Goal: Task Accomplishment & Management: Complete application form

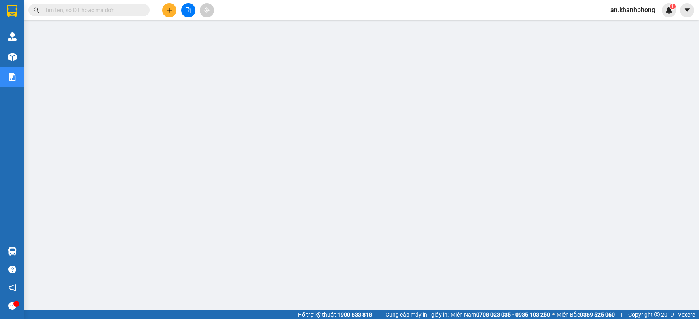
click at [68, 10] on input "text" at bounding box center [91, 10] width 95 height 9
click at [70, 13] on input "text" at bounding box center [91, 10] width 95 height 9
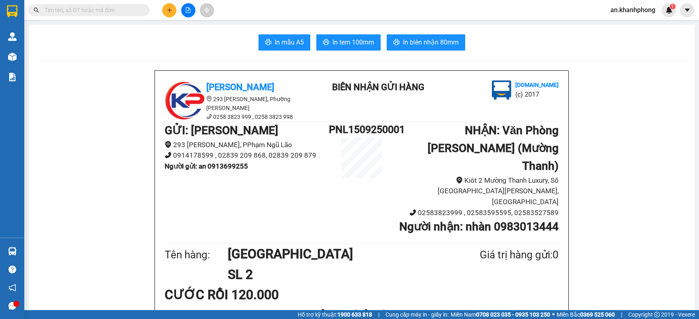
click at [70, 10] on input "text" at bounding box center [91, 10] width 95 height 9
click at [64, 6] on input "text" at bounding box center [91, 10] width 95 height 9
click at [64, 10] on input "text" at bounding box center [91, 10] width 95 height 9
click at [64, 12] on input "text" at bounding box center [91, 10] width 95 height 9
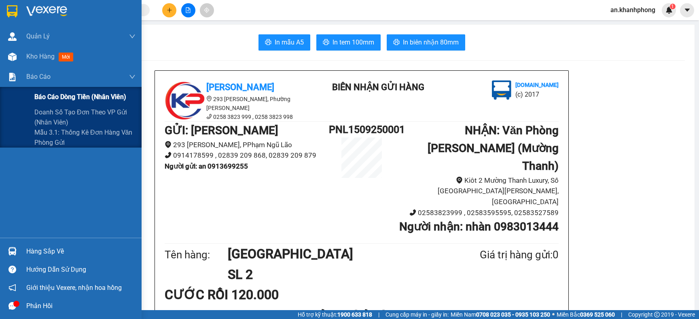
click at [44, 95] on span "Báo cáo dòng tiền (nhân viên)" at bounding box center [80, 97] width 92 height 10
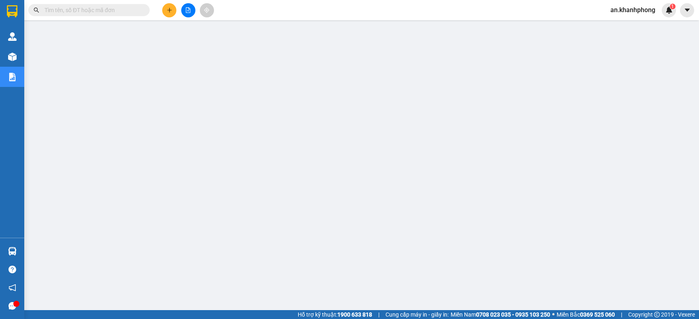
click at [110, 10] on input "text" at bounding box center [91, 10] width 95 height 9
click at [111, 10] on input "text" at bounding box center [91, 10] width 95 height 9
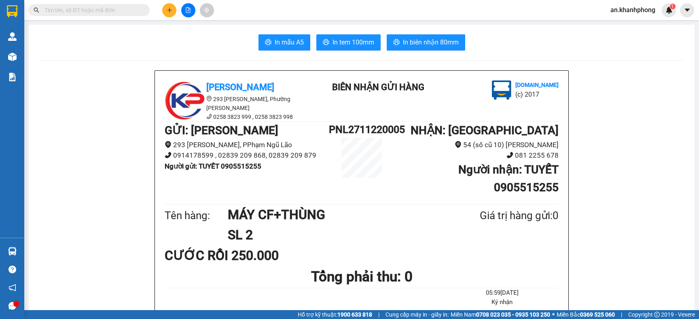
click at [140, 8] on span at bounding box center [88, 10] width 121 height 12
click at [137, 10] on input "text" at bounding box center [91, 10] width 95 height 9
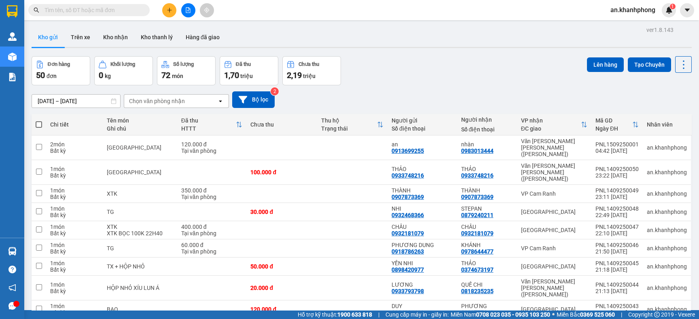
click at [121, 10] on input "text" at bounding box center [91, 10] width 95 height 9
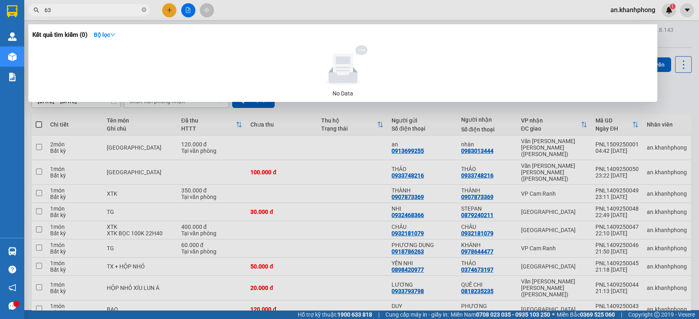
type input "6"
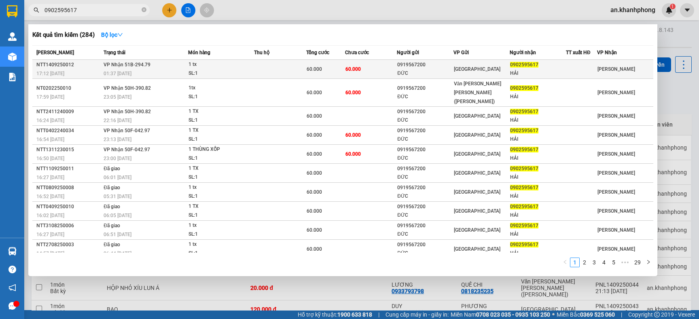
type input "0902595617"
click at [382, 68] on td "60.000" at bounding box center [371, 69] width 52 height 19
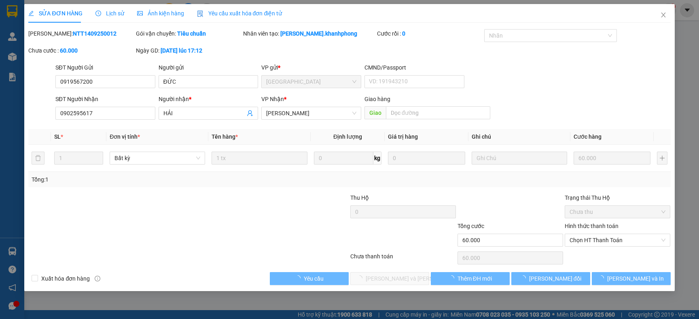
type input "0919567200"
type input "ĐỨC"
type input "0902595617"
type input "HẢI"
type input "60.000"
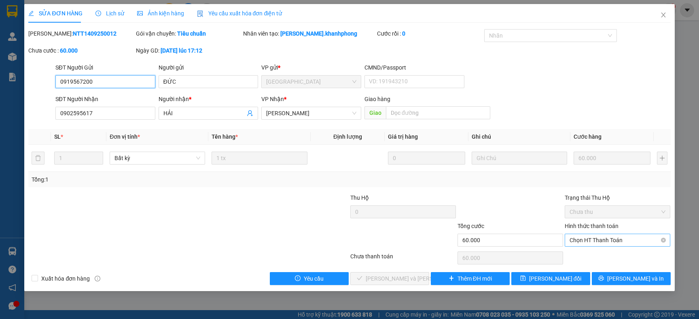
click at [601, 240] on span "Chọn HT Thanh Toán" at bounding box center [617, 240] width 96 height 12
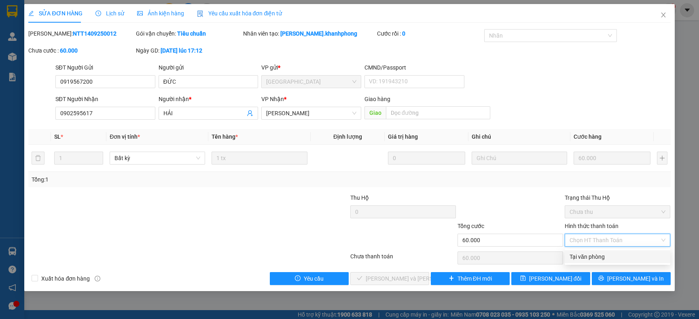
click at [592, 255] on div "Tại văn phòng" at bounding box center [617, 256] width 96 height 9
type input "0"
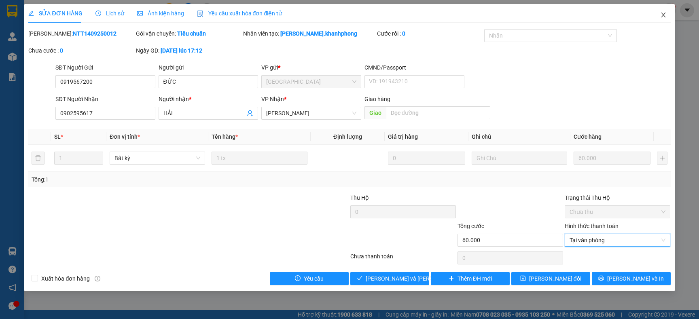
click at [660, 17] on icon "close" at bounding box center [663, 15] width 6 height 6
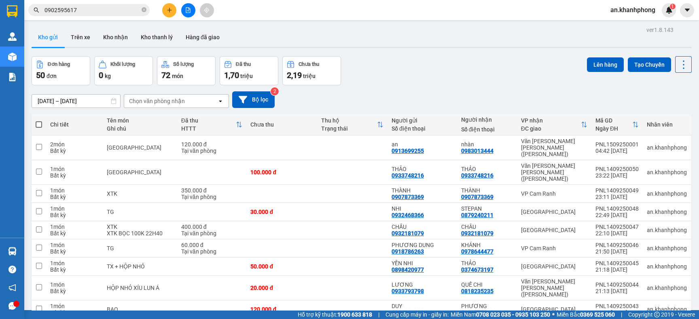
click at [101, 8] on input "0902595617" at bounding box center [91, 10] width 95 height 9
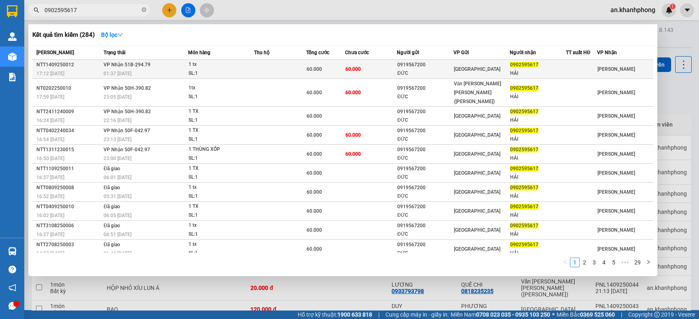
click at [435, 66] on div "0919567200" at bounding box center [424, 65] width 55 height 8
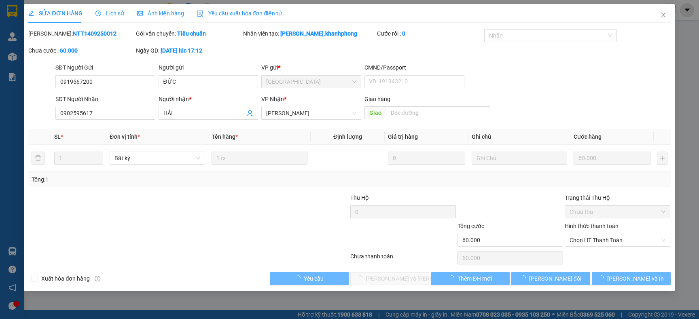
type input "0919567200"
type input "ĐỨC"
type input "0902595617"
type input "HẢI"
type input "60.000"
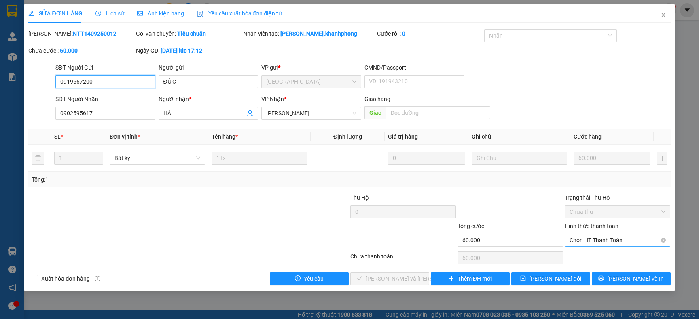
click at [600, 245] on span "Chọn HT Thanh Toán" at bounding box center [617, 240] width 96 height 12
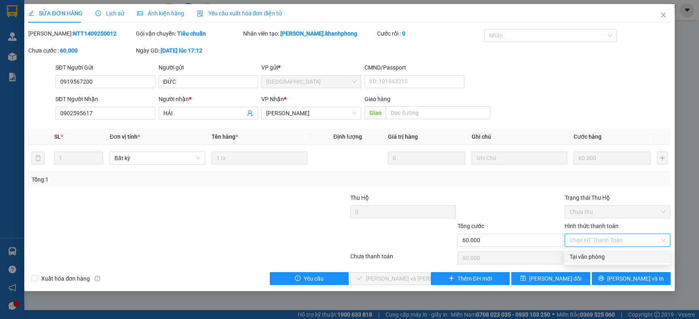
click at [600, 257] on div "Tại văn phòng" at bounding box center [617, 256] width 96 height 9
type input "0"
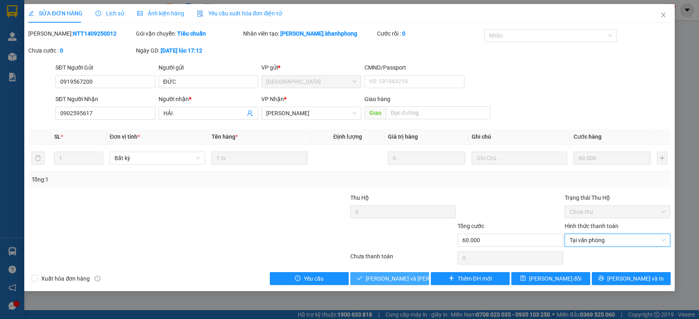
click at [405, 277] on span "[PERSON_NAME] và Giao hàng" at bounding box center [419, 278] width 109 height 9
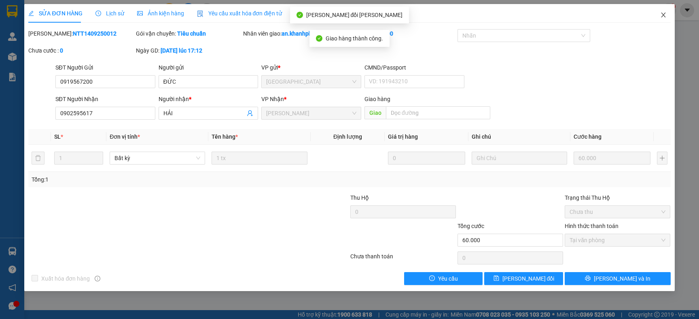
click at [663, 15] on icon "close" at bounding box center [663, 15] width 4 height 5
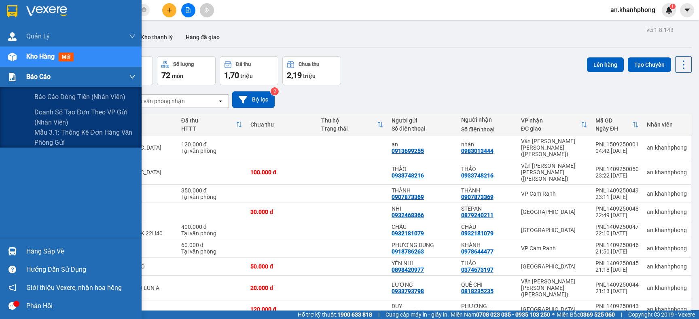
click at [46, 76] on span "Báo cáo" at bounding box center [38, 77] width 24 height 10
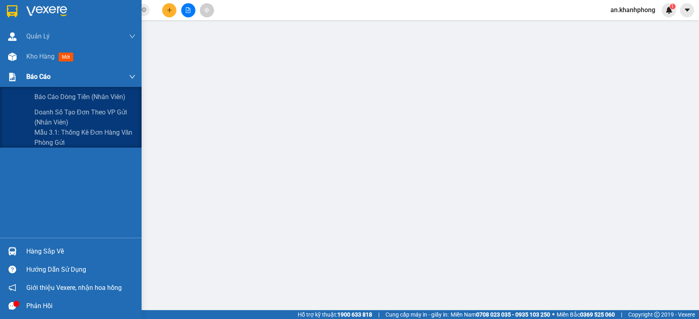
click at [42, 73] on span "Báo cáo" at bounding box center [38, 77] width 24 height 10
click at [35, 92] on span "Báo cáo dòng tiền (nhân viên)" at bounding box center [80, 97] width 92 height 10
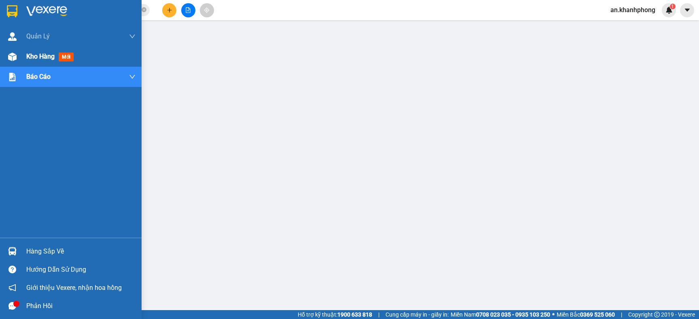
click at [18, 54] on div at bounding box center [12, 57] width 14 height 14
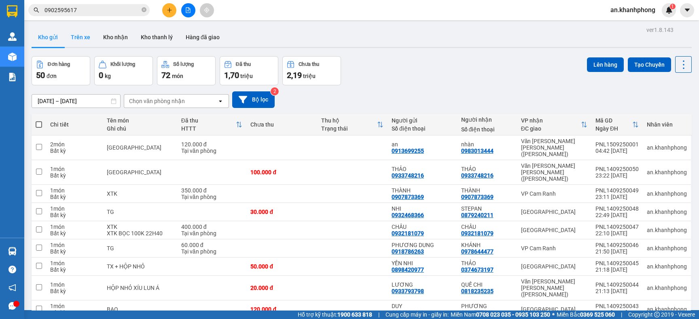
click at [84, 40] on button "Trên xe" at bounding box center [80, 36] width 32 height 19
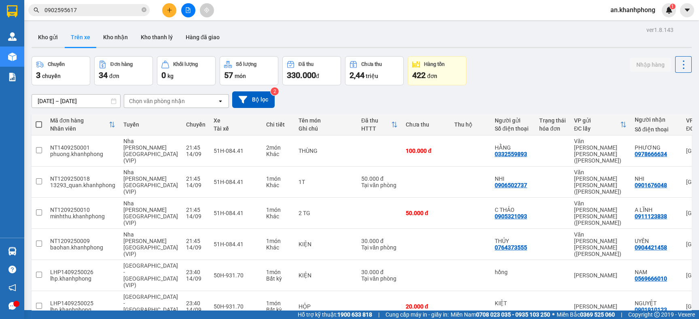
click at [161, 100] on div "Chọn văn phòng nhận" at bounding box center [157, 101] width 56 height 8
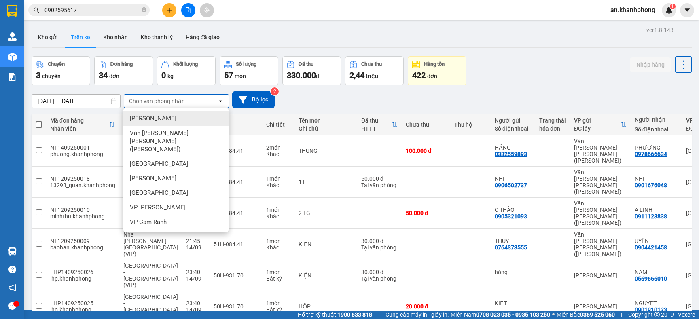
click at [88, 89] on div "13/09/2025 – 15/09/2025 Press the down arrow key to interact with the calendar …" at bounding box center [362, 99] width 660 height 29
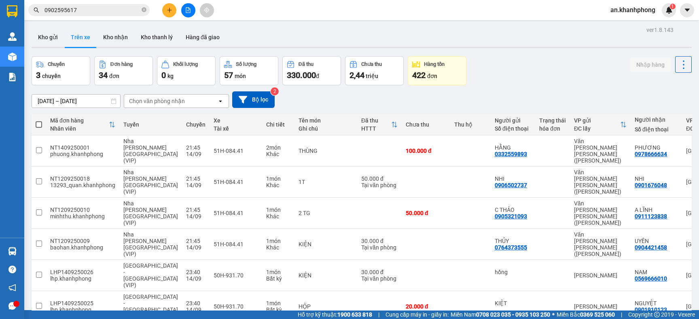
click at [74, 100] on input "13/09/2025 – 15/09/2025" at bounding box center [76, 101] width 88 height 13
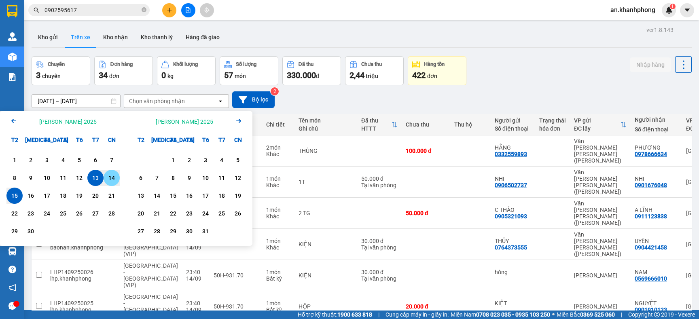
click at [110, 182] on div "14" at bounding box center [111, 178] width 11 height 10
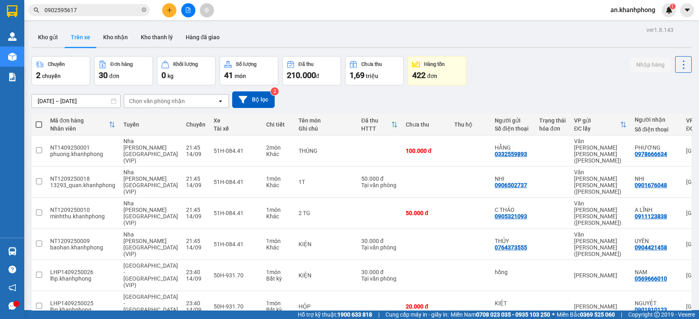
click at [185, 97] on div "Chọn văn phòng nhận" at bounding box center [157, 101] width 56 height 8
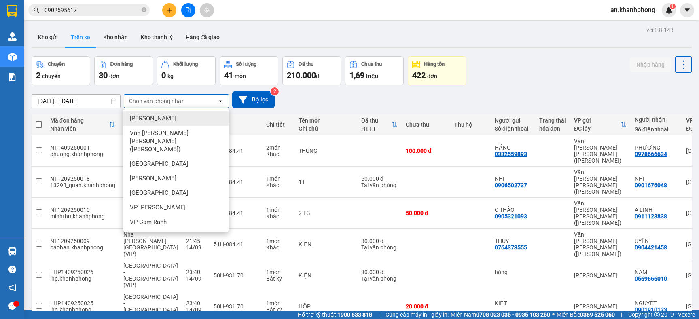
click at [168, 117] on span "[PERSON_NAME]" at bounding box center [153, 118] width 46 height 8
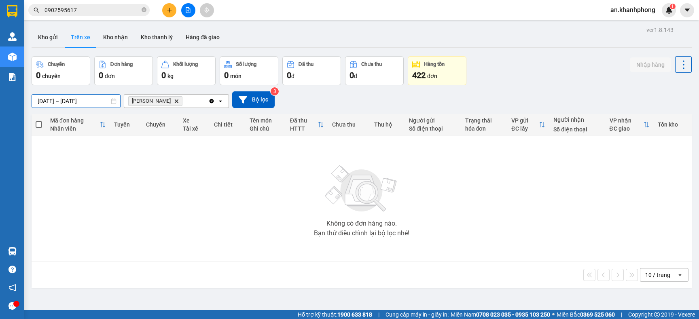
click at [110, 99] on input "14/09/2025 – 14/09/2025" at bounding box center [76, 101] width 88 height 13
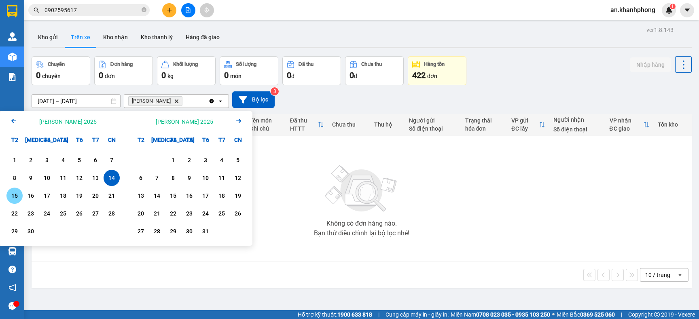
click at [17, 196] on div "15" at bounding box center [14, 196] width 11 height 10
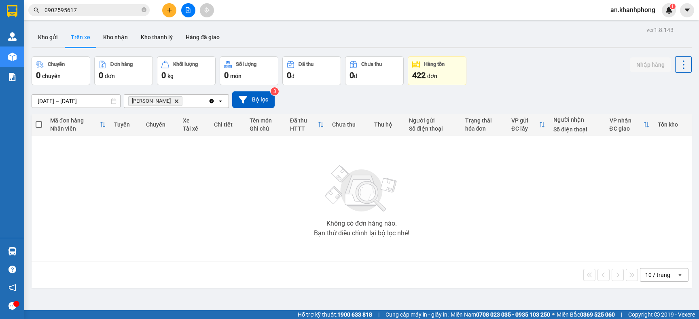
click at [301, 200] on div "Không có đơn hàng nào. Bạn thử điều chỉnh lại bộ lọc nhé!" at bounding box center [362, 198] width 652 height 121
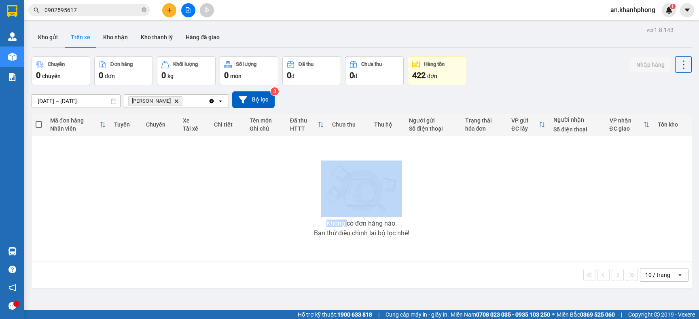
click at [301, 200] on div "Không có đơn hàng nào. Bạn thử điều chỉnh lại bộ lọc nhé!" at bounding box center [362, 198] width 652 height 121
click at [249, 200] on div "Không có đơn hàng nào. Bạn thử điều chỉnh lại bộ lọc nhé!" at bounding box center [362, 198] width 652 height 121
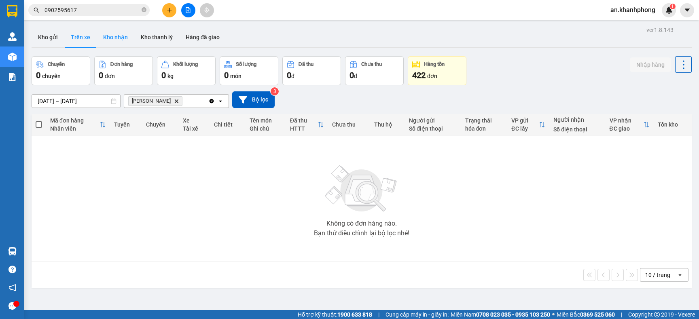
click at [122, 38] on button "Kho nhận" at bounding box center [116, 36] width 38 height 19
type input "13/09/2025 – 15/09/2025"
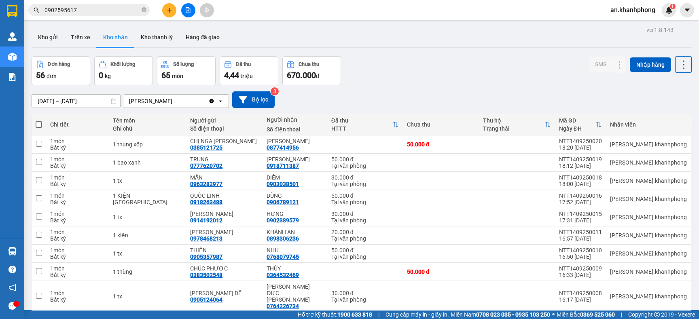
click at [411, 95] on div "13/09/2025 – 15/09/2025 Press the down arrow key to interact with the calendar …" at bounding box center [362, 99] width 660 height 17
click at [40, 125] on span at bounding box center [39, 124] width 6 height 6
click at [39, 120] on input "checkbox" at bounding box center [39, 120] width 0 height 0
checkbox input "true"
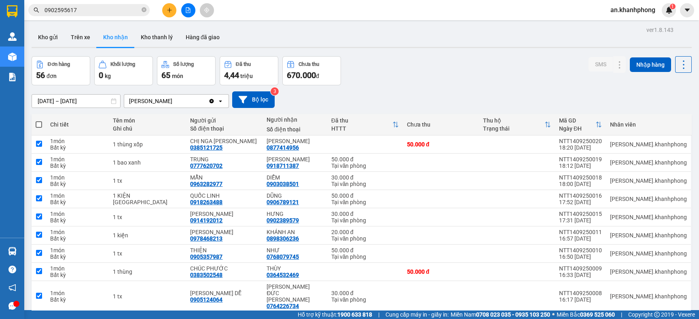
checkbox input "true"
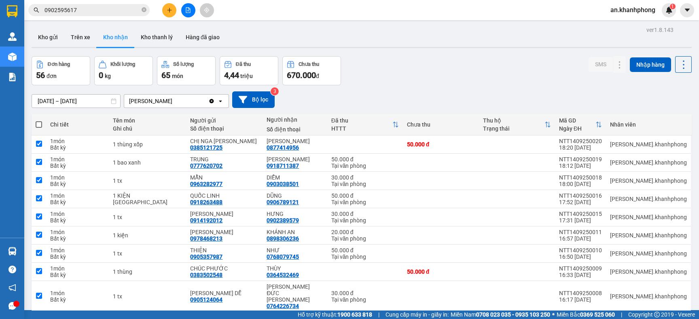
checkbox input "true"
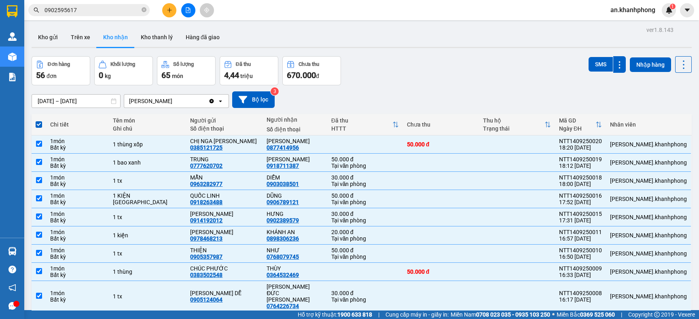
click at [40, 125] on span at bounding box center [39, 124] width 6 height 6
click at [39, 120] on input "checkbox" at bounding box center [39, 120] width 0 height 0
checkbox input "false"
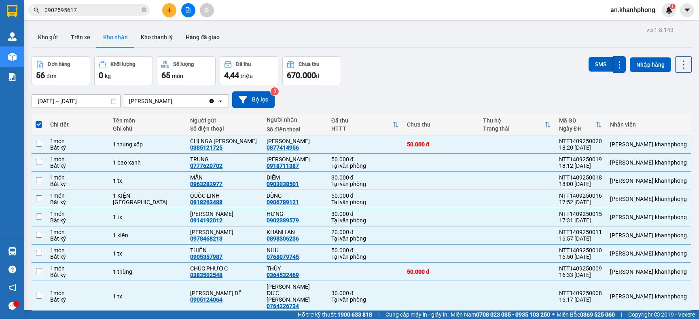
checkbox input "false"
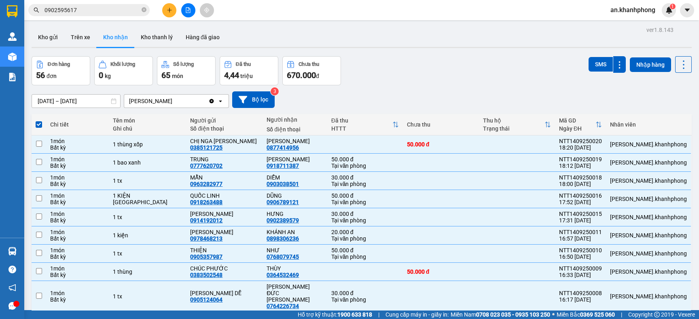
checkbox input "false"
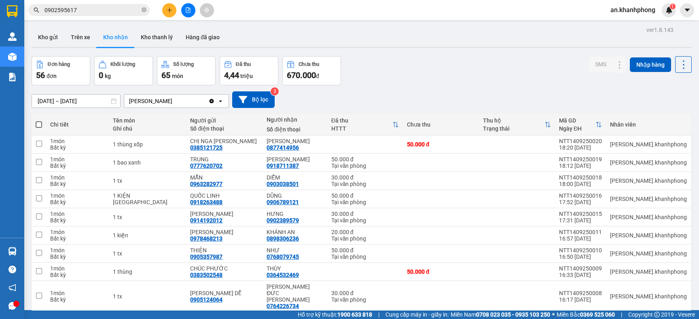
click at [89, 105] on div "ver 1.8.143 Kho gửi Trên xe Kho nhận Kho thanh lý Hàng đã giao Đơn hàng 56 đơn …" at bounding box center [361, 191] width 666 height 335
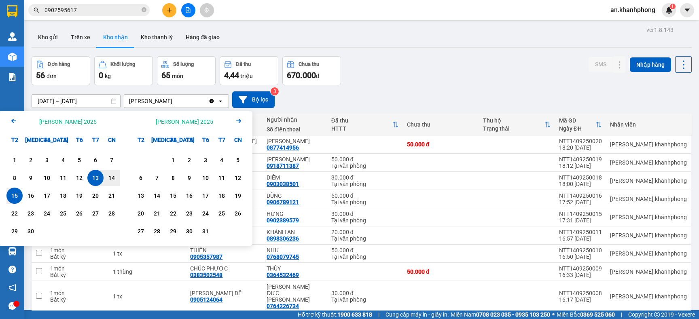
click at [10, 193] on div "15" at bounding box center [14, 196] width 11 height 10
type input "15/09/2025 – 15/09/2025"
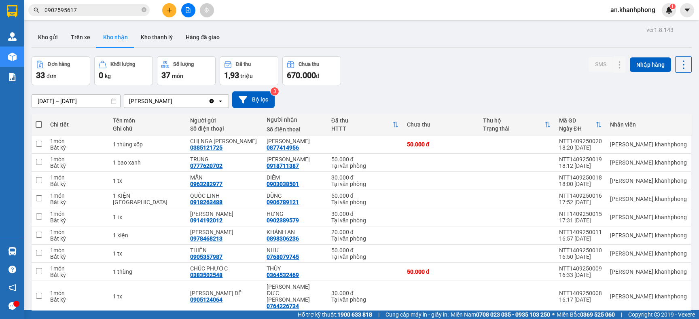
click at [39, 127] on span at bounding box center [39, 124] width 6 height 6
click at [39, 120] on input "checkbox" at bounding box center [39, 120] width 0 height 0
checkbox input "true"
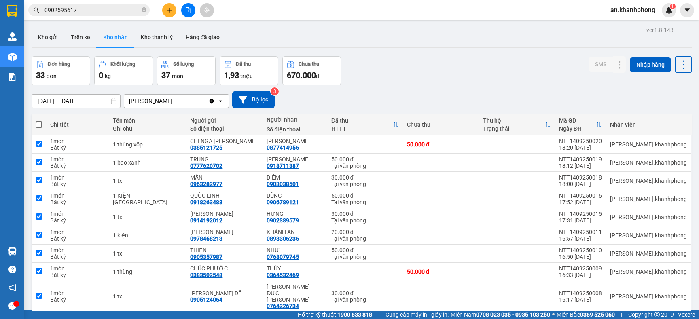
checkbox input "true"
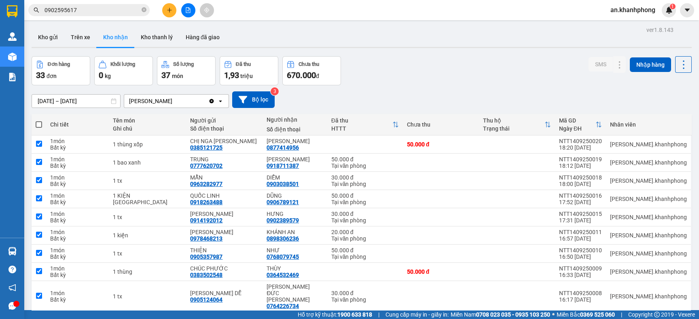
checkbox input "true"
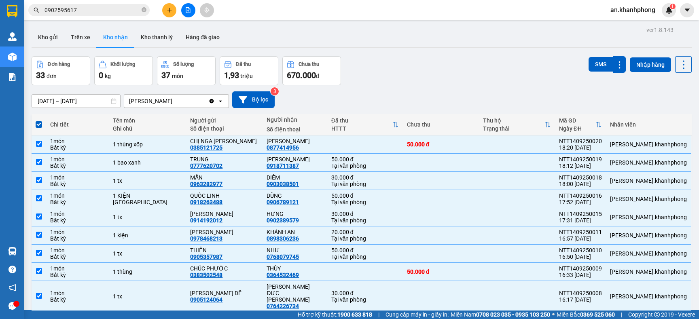
click at [36, 127] on span at bounding box center [39, 124] width 6 height 6
click at [39, 120] on input "checkbox" at bounding box center [39, 120] width 0 height 0
checkbox input "false"
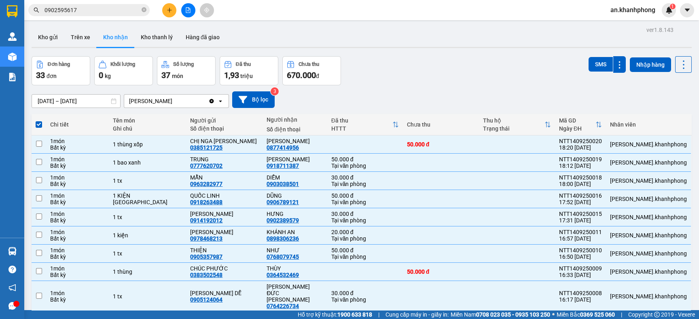
checkbox input "false"
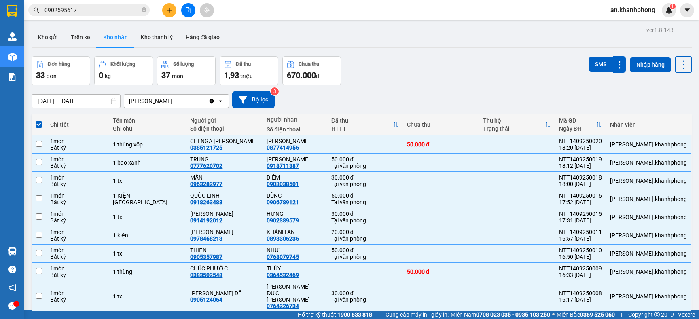
checkbox input "false"
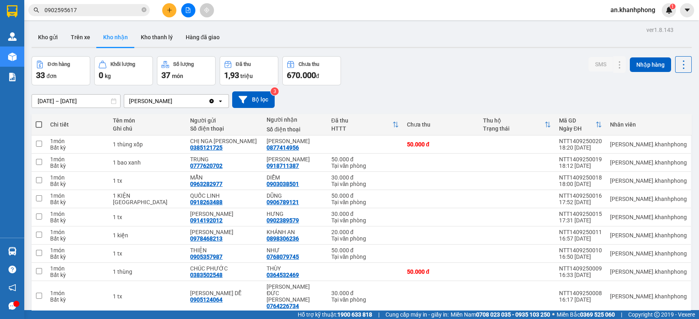
click at [401, 68] on div "Đơn hàng 33 đơn Khối lượng 0 kg Số lượng 37 món Đã thu 1,93 triệu Chưa thu 670.…" at bounding box center [362, 70] width 660 height 29
click at [52, 37] on button "Kho gửi" at bounding box center [48, 36] width 33 height 19
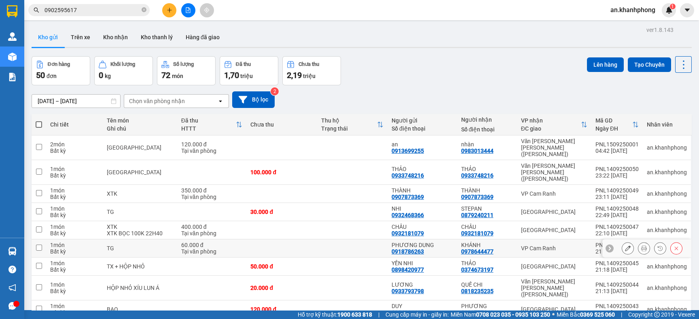
scroll to position [41, 0]
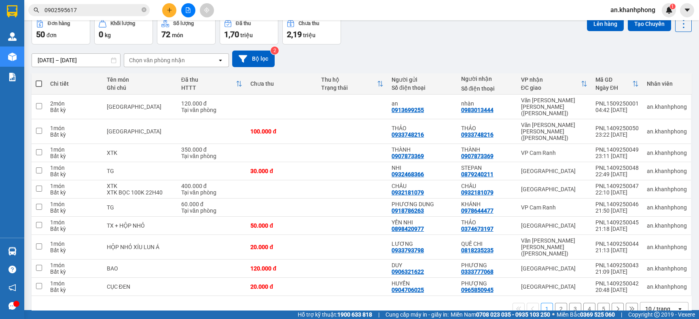
click at [647, 305] on div "10 / trang" at bounding box center [657, 309] width 25 height 8
click at [499, 302] on div "1 2 3 4 5 10 / trang open" at bounding box center [361, 309] width 653 height 14
click at [659, 305] on div "10 / trang" at bounding box center [657, 309] width 25 height 8
click at [644, 273] on span "100 / trang" at bounding box center [650, 273] width 29 height 8
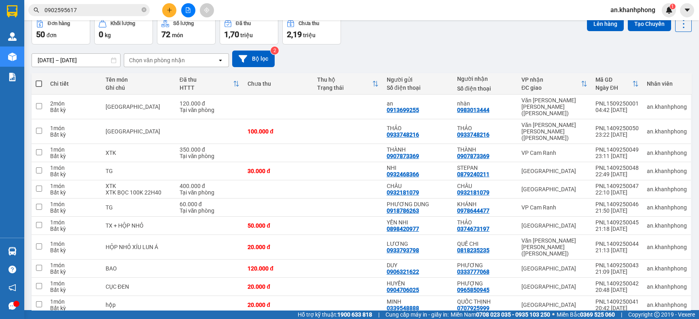
click at [39, 84] on span at bounding box center [39, 83] width 6 height 6
click at [39, 80] on input "checkbox" at bounding box center [39, 80] width 0 height 0
checkbox input "true"
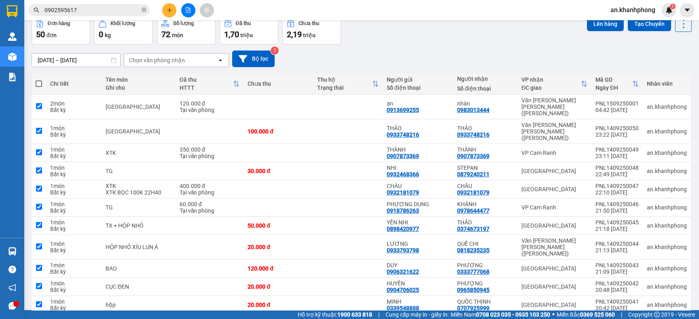
checkbox input "true"
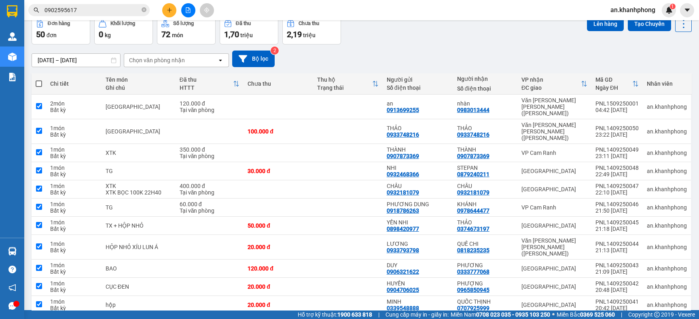
checkbox input "true"
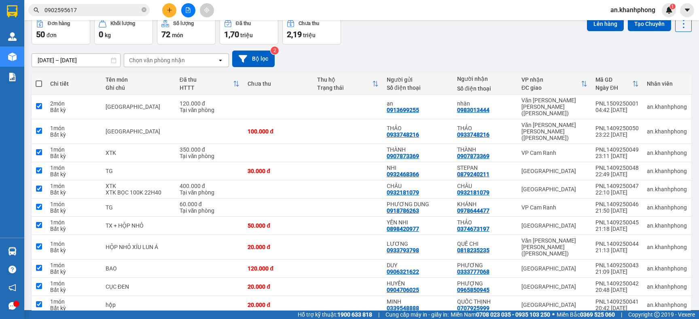
checkbox input "true"
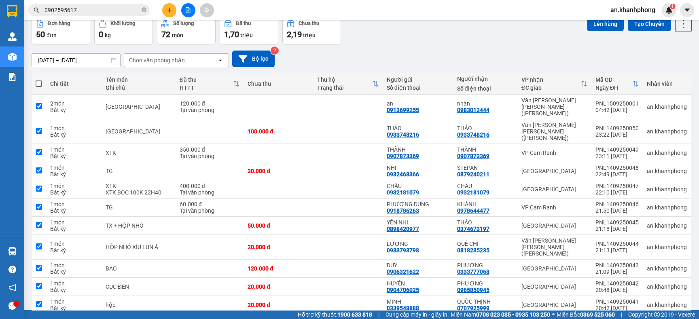
checkbox input "true"
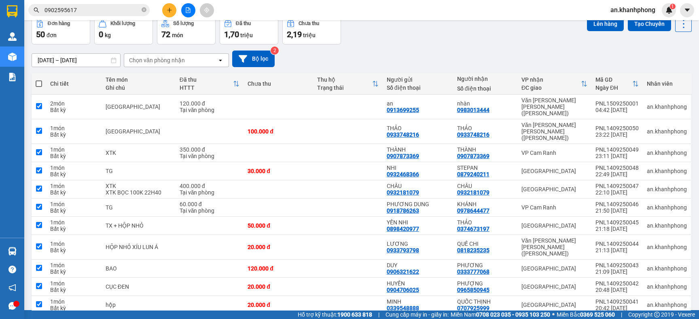
checkbox input "true"
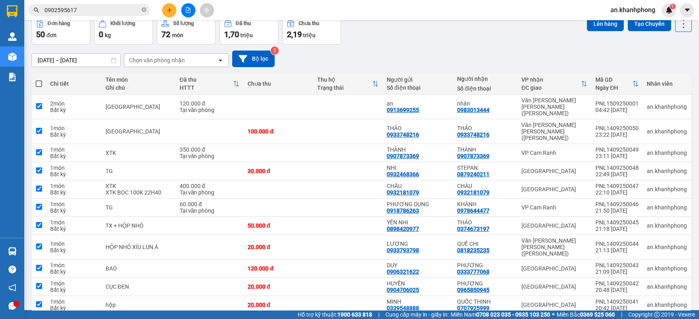
checkbox input "true"
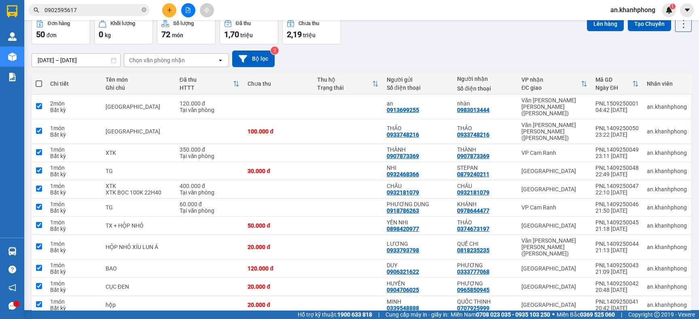
checkbox input "true"
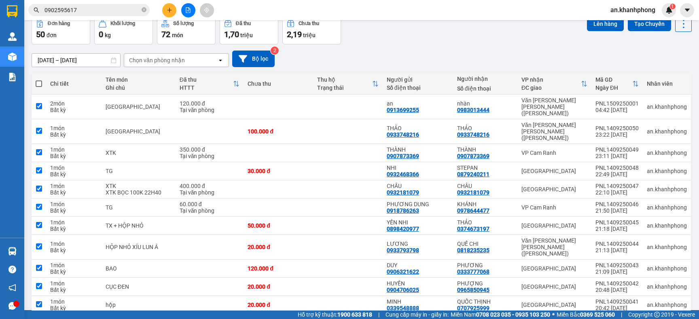
checkbox input "true"
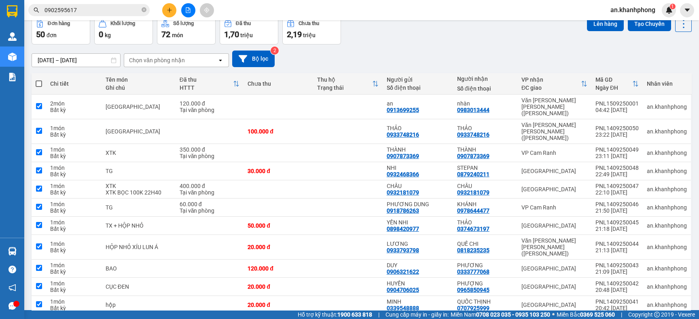
checkbox input "true"
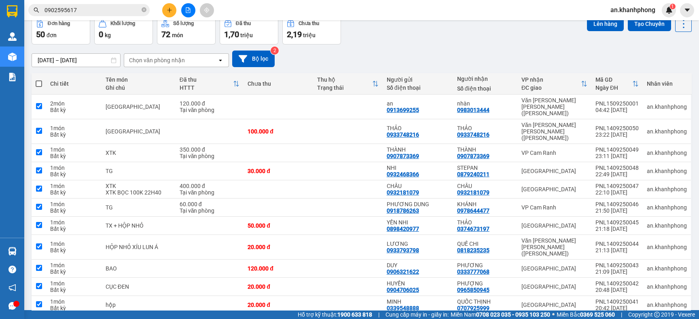
checkbox input "true"
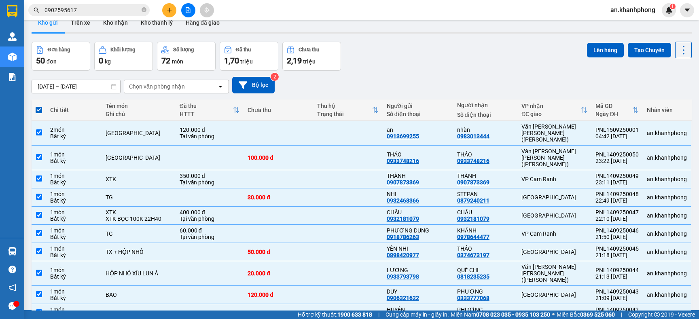
scroll to position [0, 0]
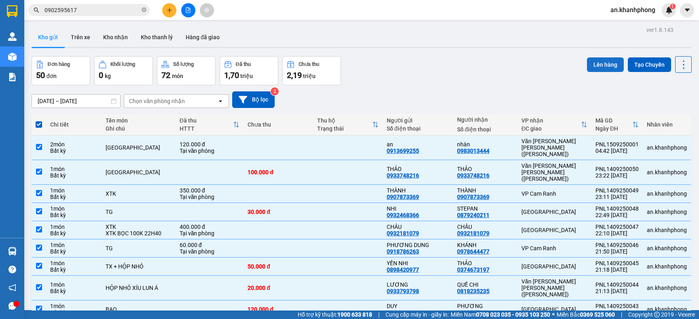
click at [587, 64] on button "Lên hàng" at bounding box center [605, 64] width 37 height 15
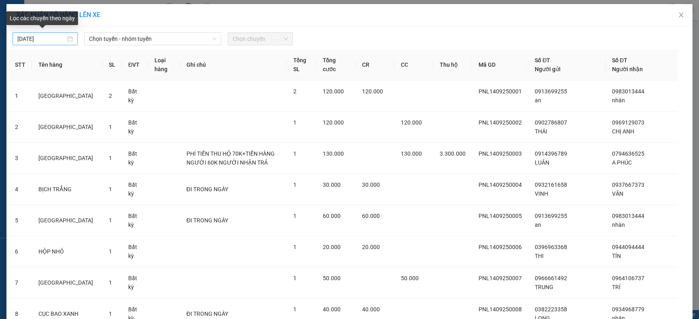
click at [41, 40] on input "[DATE]" at bounding box center [41, 38] width 48 height 9
type input "[DATE]"
click at [125, 13] on div "XÁC NHẬN SỐ HÀNG LÊN XE" at bounding box center [349, 15] width 666 height 9
click at [165, 41] on span "Chọn tuyến - nhóm tuyến" at bounding box center [152, 39] width 127 height 12
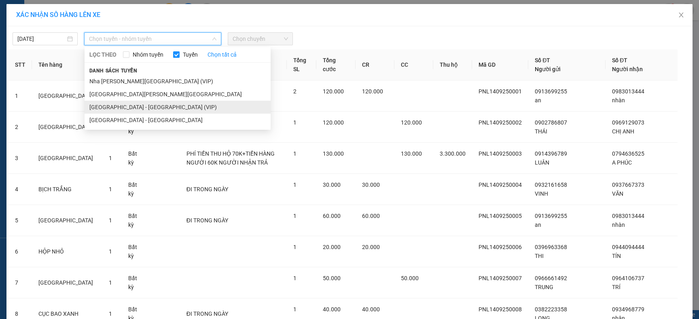
click at [136, 104] on li "Sài Gòn - Nha Trang (VIP)" at bounding box center [177, 107] width 186 height 13
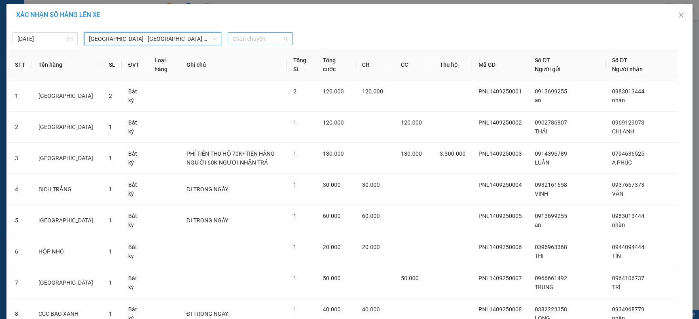
click at [259, 39] on span "Chọn chuyến" at bounding box center [259, 39] width 55 height 12
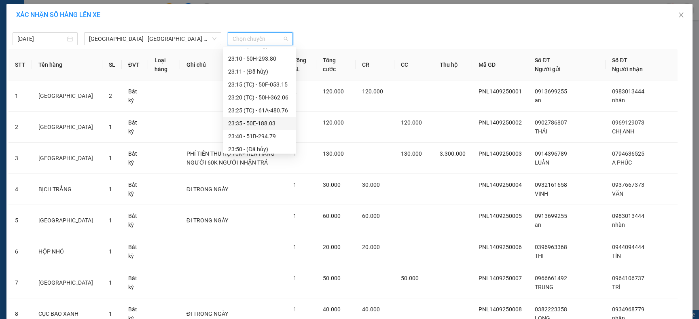
scroll to position [258, 0]
click at [336, 34] on div "15/09/2025 Sài Gòn - Nha Trang (VIP) LỌC THEO Nhóm tuyến Tuyến Chọn tất cả Danh…" at bounding box center [349, 36] width 682 height 17
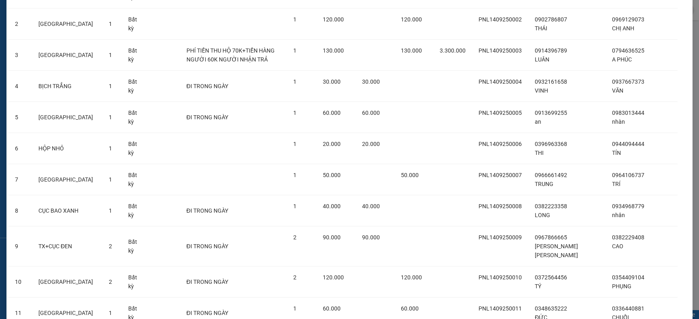
scroll to position [0, 0]
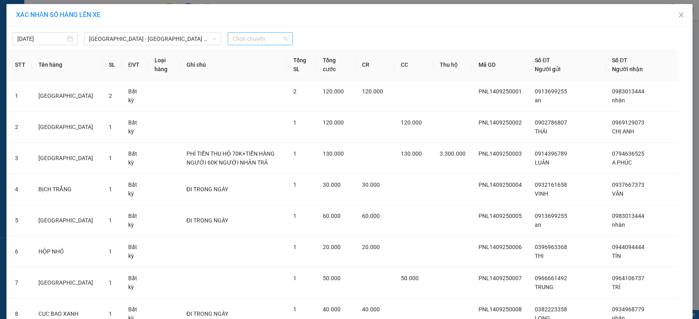
click at [263, 38] on span "Chọn chuyến" at bounding box center [259, 39] width 55 height 12
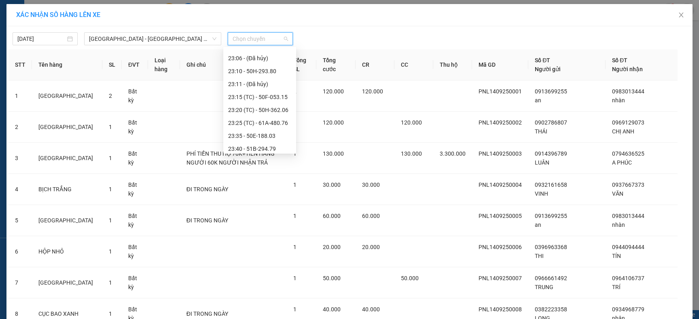
scroll to position [258, 0]
click at [152, 40] on span "Sài Gòn - Nha Trang (VIP)" at bounding box center [152, 39] width 127 height 12
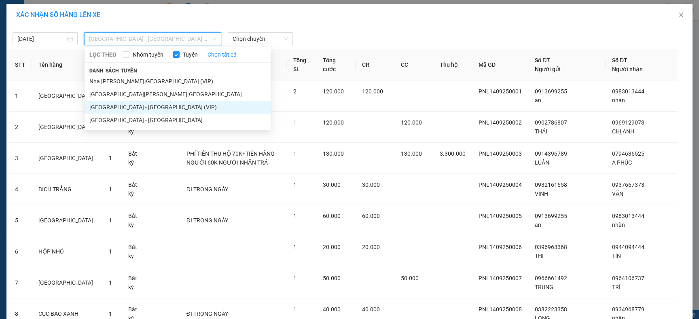
click at [202, 14] on div "XÁC NHẬN SỐ HÀNG LÊN XE" at bounding box center [349, 15] width 666 height 9
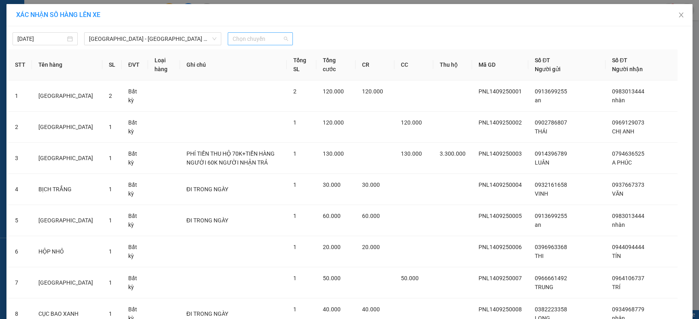
click at [242, 38] on span "Chọn chuyến" at bounding box center [259, 39] width 55 height 12
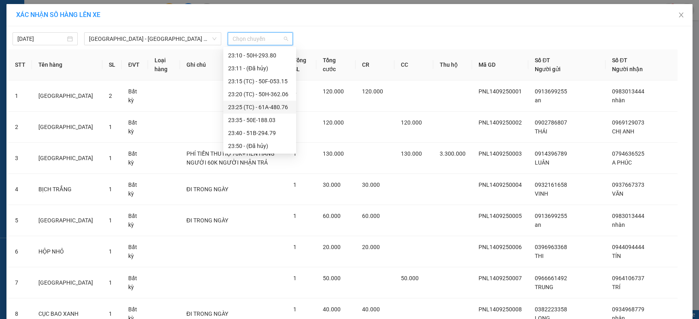
click at [315, 29] on div "15/09/2025 Sài Gòn - Nha Trang (VIP) LỌC THEO Nhóm tuyến Tuyến Chọn tất cả Danh…" at bounding box center [349, 36] width 682 height 17
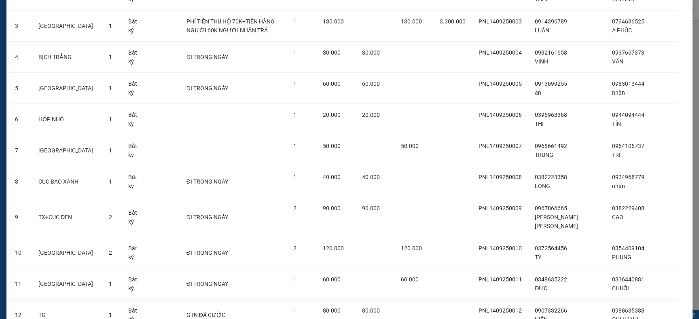
scroll to position [0, 0]
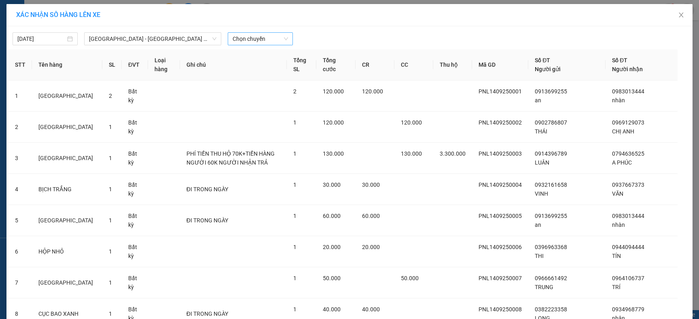
click at [259, 39] on span "Chọn chuyến" at bounding box center [259, 39] width 55 height 12
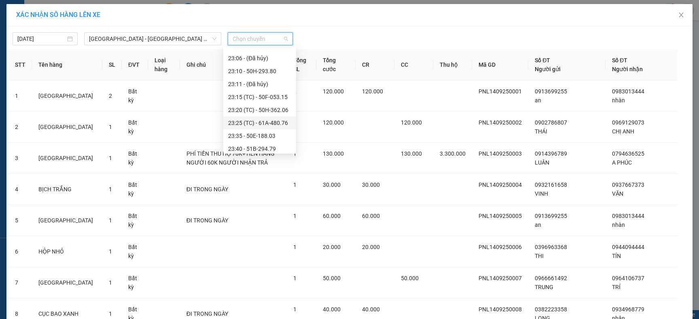
scroll to position [258, 0]
click at [266, 130] on div "23:40 - 51B-294.79" at bounding box center [259, 133] width 63 height 9
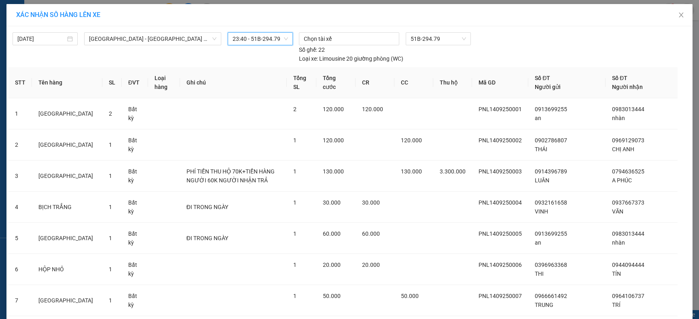
click at [248, 45] on div "23:40-37049947 23:40 - 51B-294.79" at bounding box center [260, 38] width 65 height 13
click at [248, 44] on span "23:40 - 51B-294.79" at bounding box center [259, 39] width 55 height 12
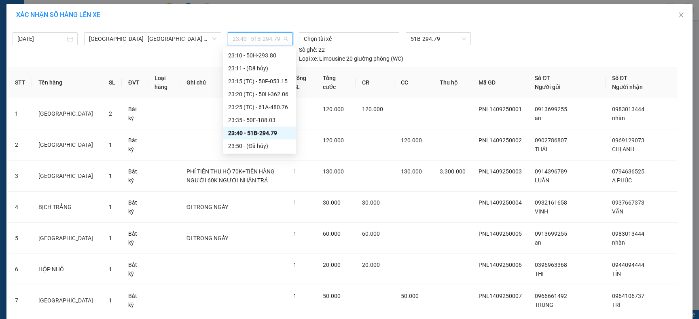
click at [255, 131] on div "23:40 - 51B-294.79" at bounding box center [259, 133] width 63 height 9
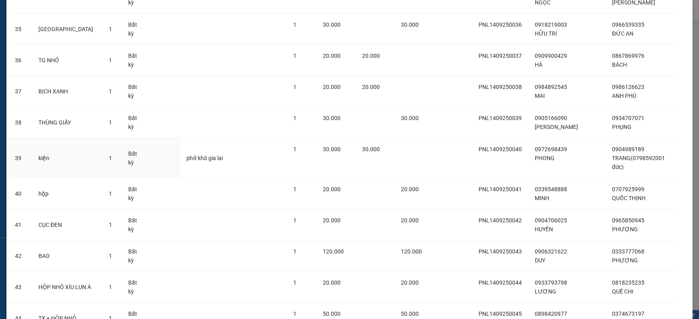
scroll to position [1425, 0]
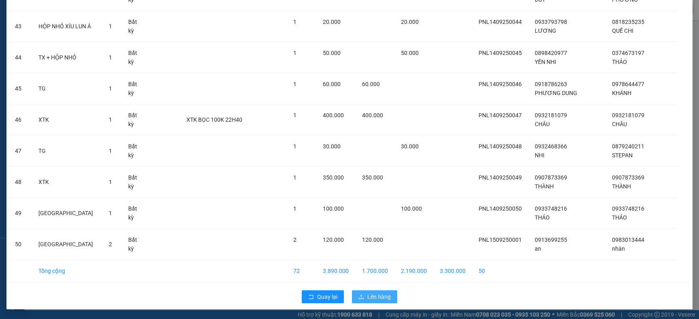
click at [367, 298] on span "Lên hàng" at bounding box center [378, 296] width 23 height 9
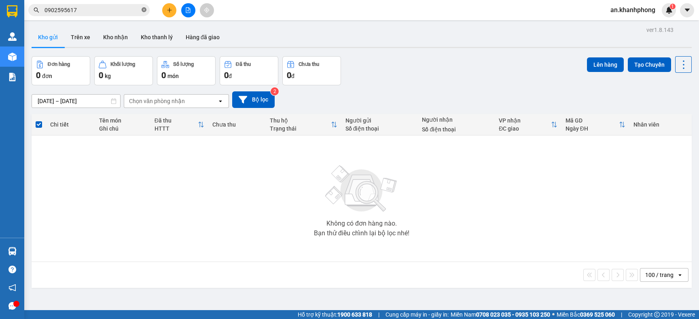
click at [144, 10] on icon "close-circle" at bounding box center [143, 9] width 5 height 5
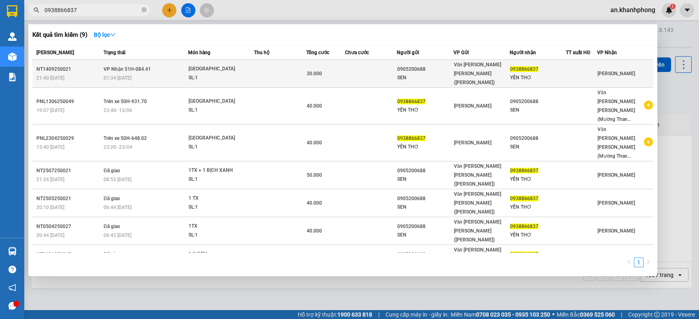
type input "0938866837"
click at [343, 69] on div "30.000" at bounding box center [325, 73] width 38 height 9
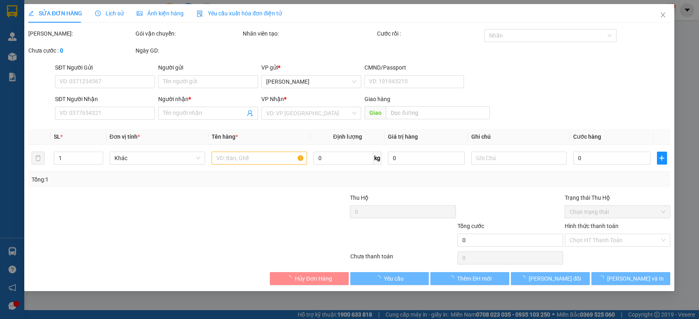
type input "0905200688"
type input "SEN"
type input "0938866837"
type input "YẾN THƠ"
type input "30.000"
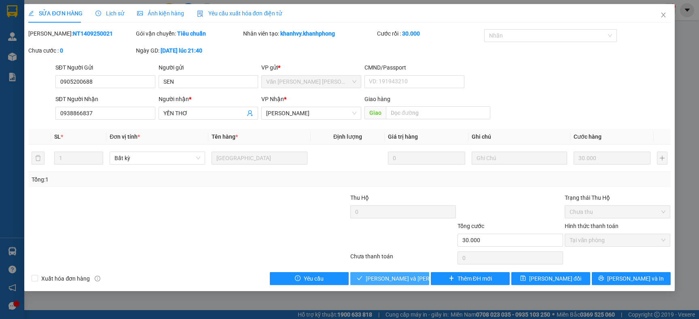
click at [384, 277] on span "[PERSON_NAME] và Giao hàng" at bounding box center [419, 278] width 109 height 9
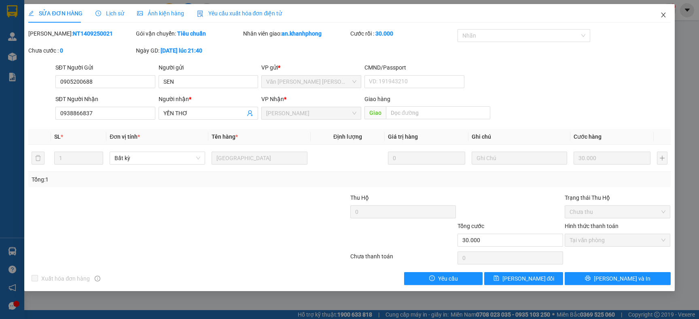
click at [658, 15] on span "Close" at bounding box center [663, 15] width 23 height 23
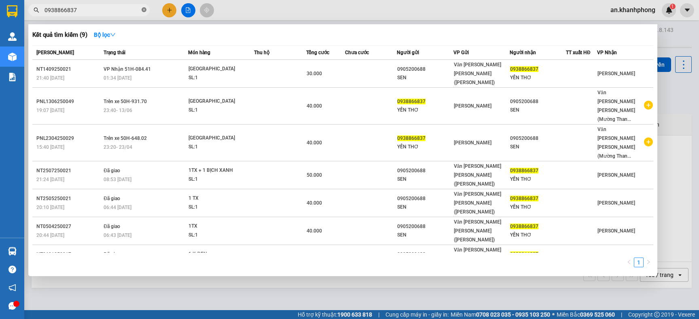
click at [141, 10] on icon "close-circle" at bounding box center [143, 9] width 5 height 5
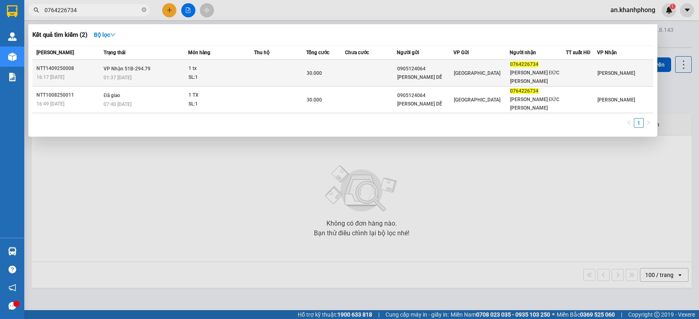
type input "0764226734"
click at [336, 73] on div "30.000" at bounding box center [325, 73] width 38 height 9
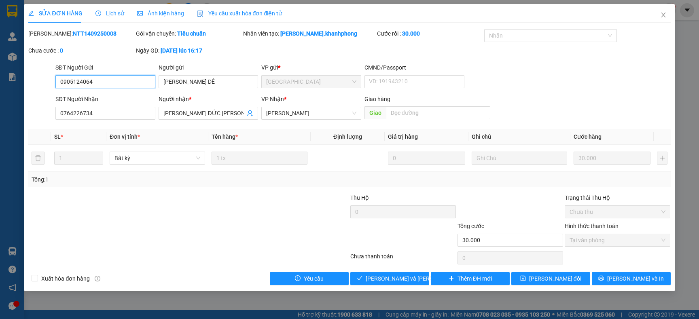
type input "0905124064"
type input "TRẦN THỊ DỄ"
type input "0764226734"
type input "TRẦN ĐỨC MINH"
type input "30.000"
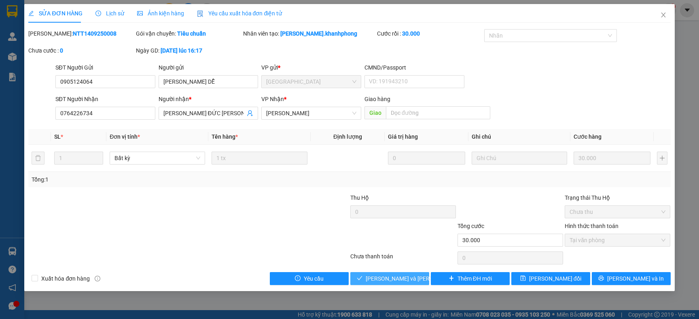
click at [356, 275] on button "[PERSON_NAME] và Giao hàng" at bounding box center [389, 278] width 79 height 13
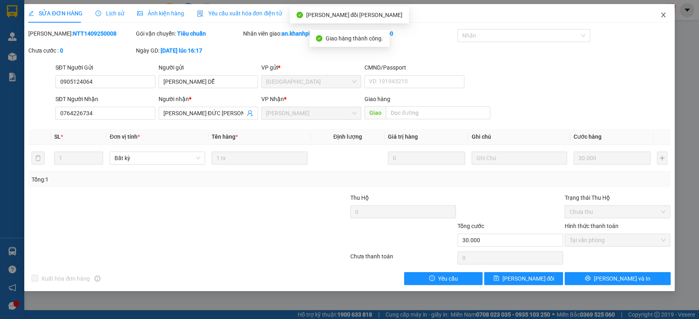
click at [663, 17] on icon "close" at bounding box center [663, 15] width 6 height 6
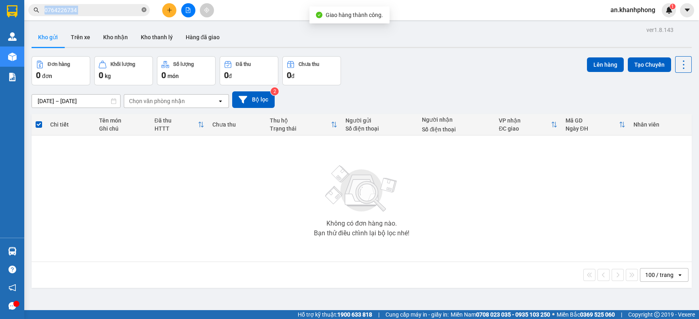
click at [140, 9] on span "0764226734" at bounding box center [88, 10] width 121 height 12
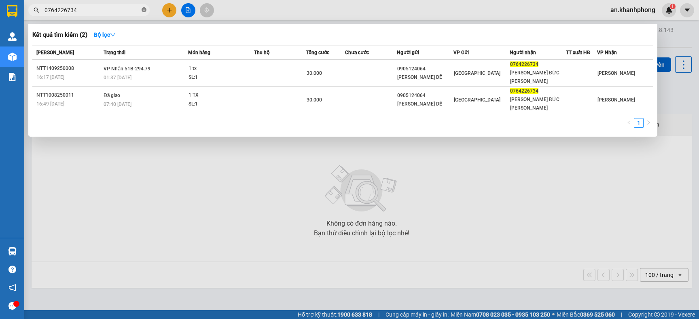
click at [142, 10] on icon "close-circle" at bounding box center [143, 9] width 5 height 5
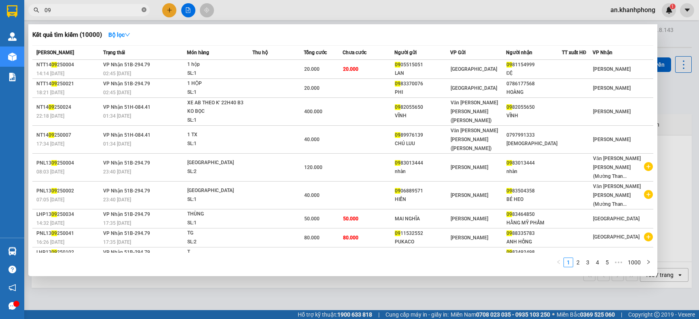
type input "0"
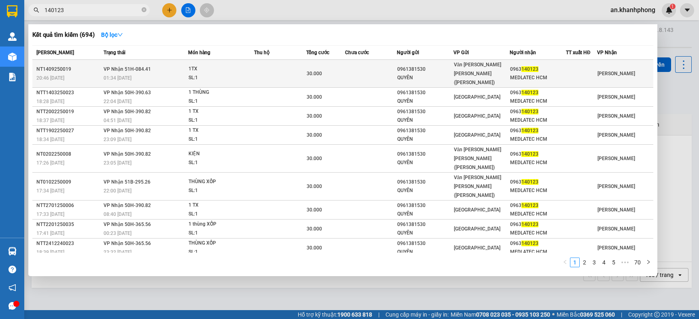
type input "140123"
click at [376, 66] on td at bounding box center [371, 74] width 52 height 28
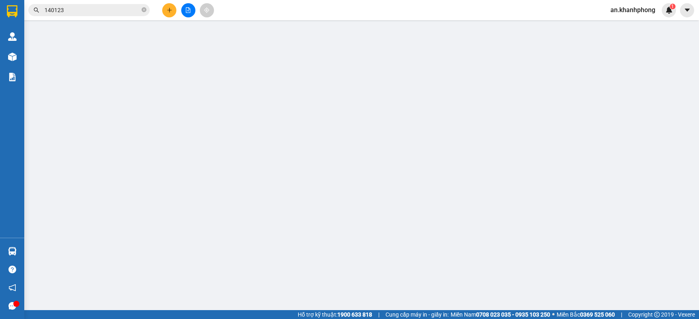
type input "0961381530"
type input "QUYÊN"
type input "0963140123"
type input "MEDLATEC HCM"
type input "30.000"
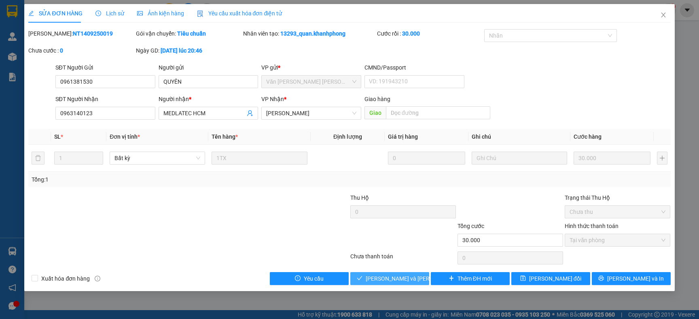
click at [385, 277] on span "[PERSON_NAME] và Giao hàng" at bounding box center [419, 278] width 109 height 9
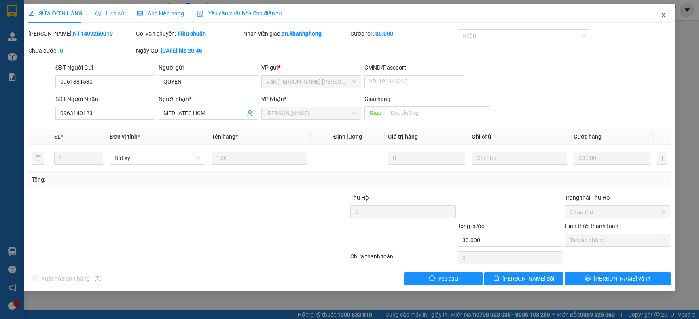
click at [666, 14] on span "Close" at bounding box center [663, 15] width 23 height 23
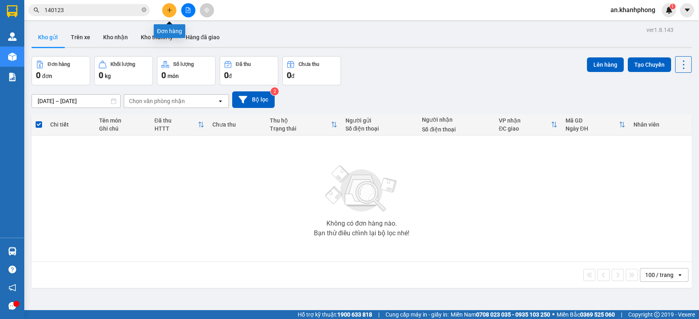
click at [168, 8] on icon "plus" at bounding box center [170, 10] width 6 height 6
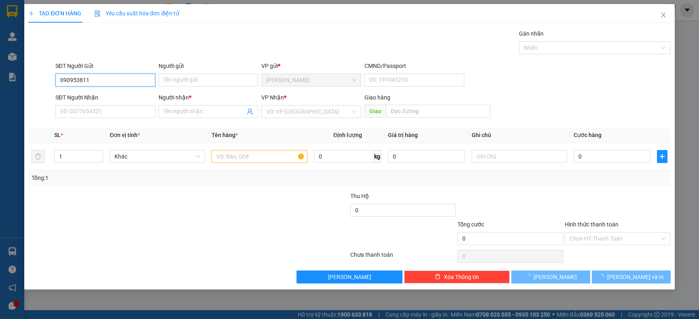
type input "0909538118"
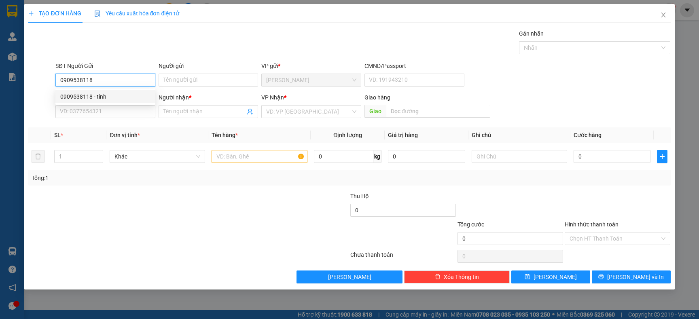
click at [91, 96] on div "0909538118 - tính" at bounding box center [105, 96] width 90 height 9
type input "tính"
type input "0909538118"
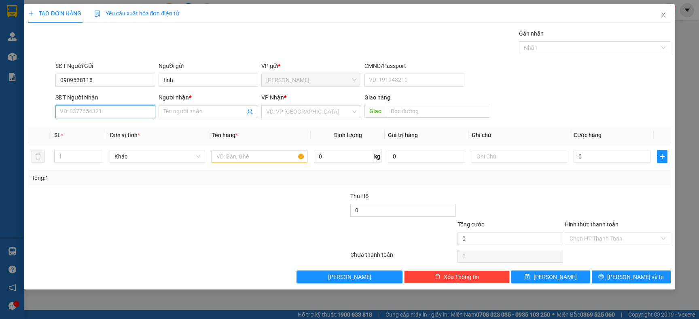
click at [91, 108] on input "SĐT Người Nhận" at bounding box center [105, 111] width 100 height 13
click at [110, 141] on div "0932617787 - MỸ HOA" at bounding box center [105, 141] width 90 height 9
type input "0932617787"
type input "MỸ HOA"
click at [239, 155] on input "text" at bounding box center [258, 156] width 95 height 13
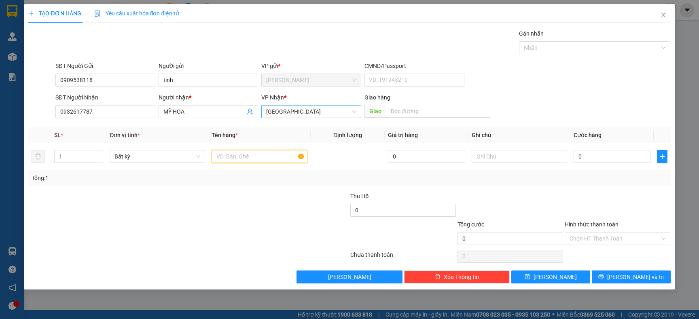
click at [347, 114] on span "[GEOGRAPHIC_DATA]" at bounding box center [311, 112] width 90 height 12
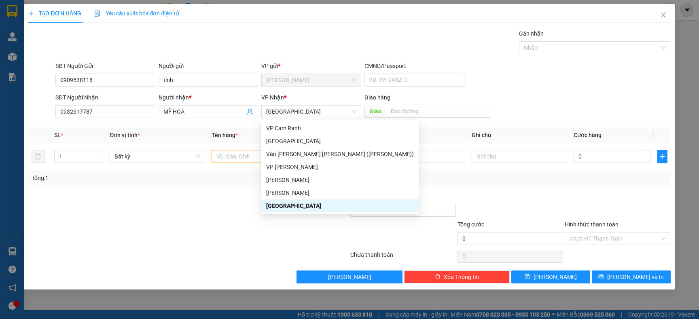
click at [234, 220] on div at bounding box center [134, 234] width 214 height 28
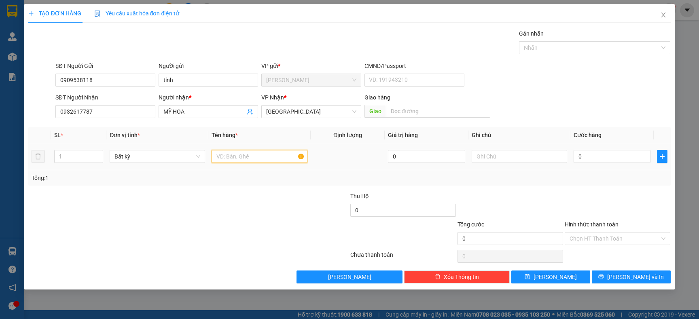
click at [246, 160] on input "text" at bounding box center [258, 156] width 95 height 13
type input "t"
type input "d"
type input "t"
type input "A"
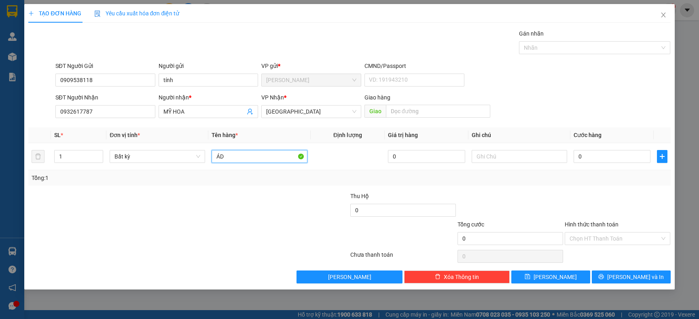
type input "Á"
type input "TG"
click at [240, 177] on div "Tổng: 1" at bounding box center [151, 177] width 238 height 9
click at [407, 114] on input "text" at bounding box center [438, 111] width 104 height 13
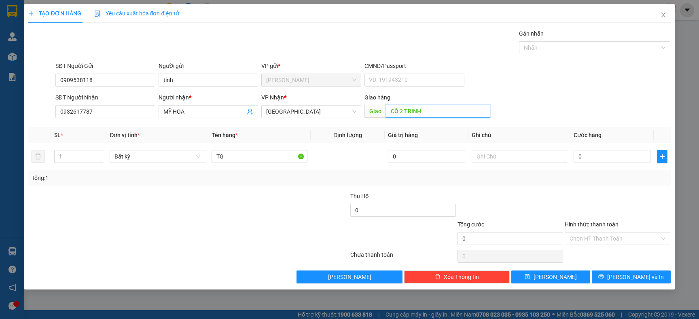
type input "CÔ 2 TRINH"
click at [217, 198] on div at bounding box center [134, 206] width 214 height 28
click at [602, 158] on input "0" at bounding box center [611, 156] width 77 height 13
type input "4"
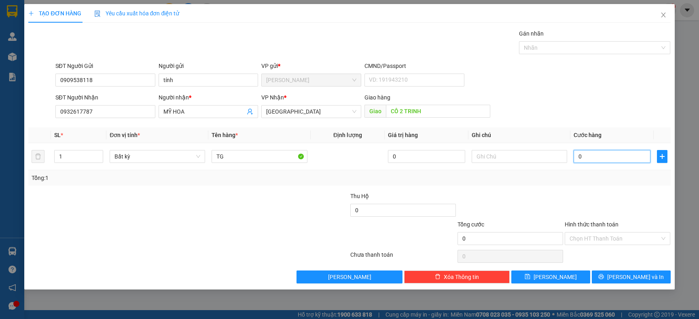
type input "4"
type input "40"
type input "40.000"
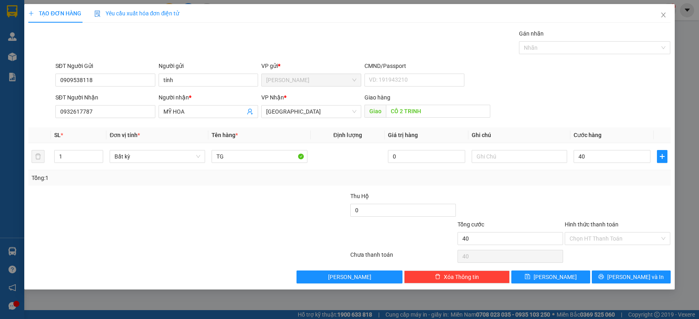
type input "40.000"
click at [576, 186] on div "Transit Pickup Surcharge Ids Transit Deliver Surcharge Ids Transit Deliver Surc…" at bounding box center [349, 156] width 642 height 254
click at [600, 243] on input "Hình thức thanh toán" at bounding box center [614, 238] width 90 height 12
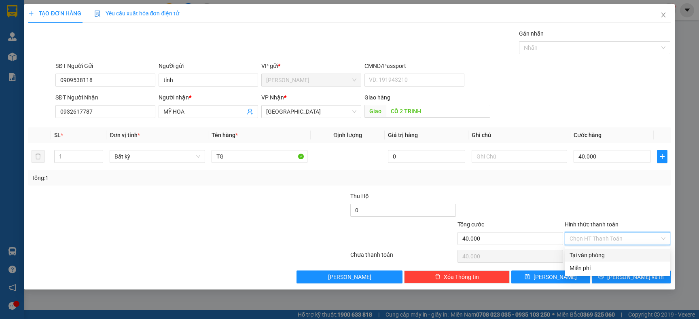
click at [593, 254] on div "Tại văn phòng" at bounding box center [617, 255] width 96 height 9
type input "0"
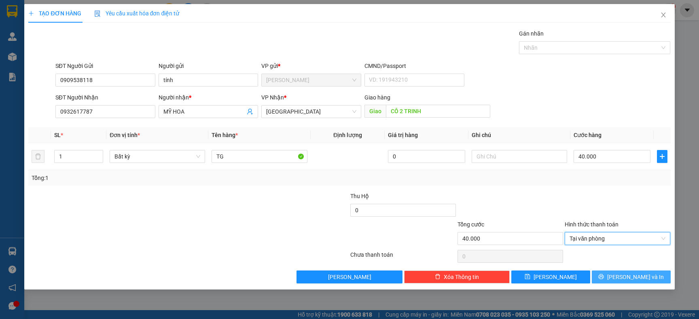
click at [613, 274] on button "[PERSON_NAME] và In" at bounding box center [630, 276] width 79 height 13
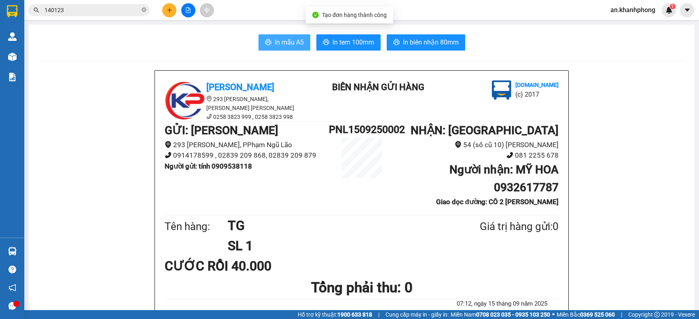
click at [274, 47] on span "In mẫu A5" at bounding box center [288, 42] width 29 height 10
click at [144, 11] on icon "close-circle" at bounding box center [143, 9] width 5 height 5
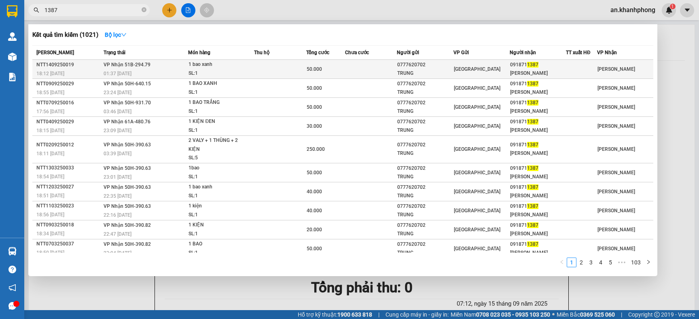
type input "1387"
click at [367, 64] on td at bounding box center [371, 69] width 52 height 19
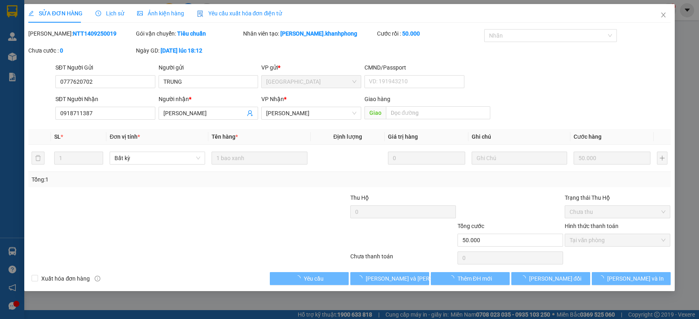
type input "0777620702"
type input "TRUNG"
type input "0918711387"
type input "MUÔN PHƯƠNG"
type input "50.000"
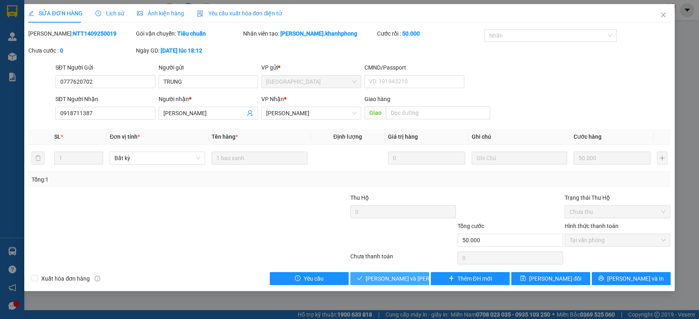
click at [380, 277] on span "[PERSON_NAME] và Giao hàng" at bounding box center [419, 278] width 109 height 9
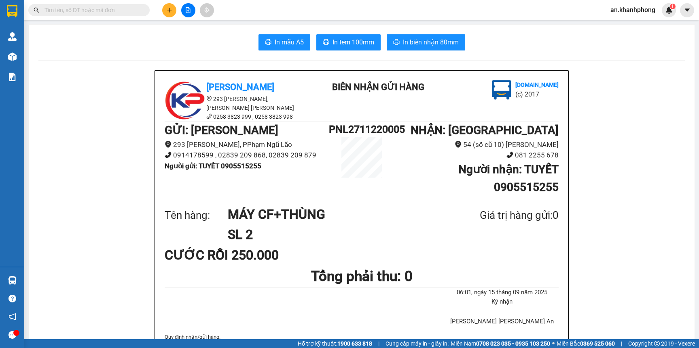
click at [61, 13] on input "text" at bounding box center [91, 10] width 95 height 9
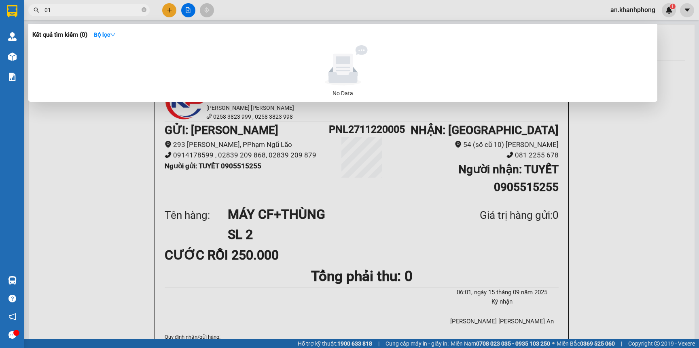
type input "0"
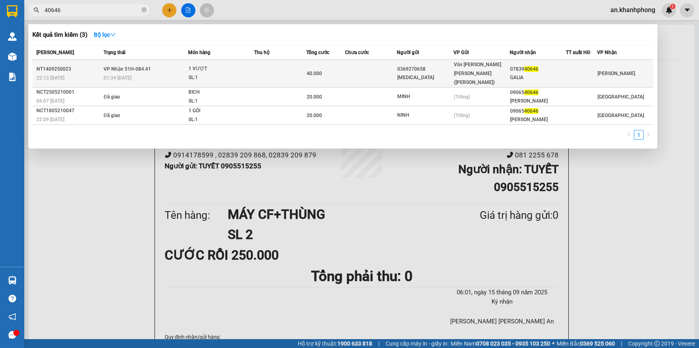
type input "40646"
click at [338, 69] on div "40.000" at bounding box center [325, 73] width 38 height 9
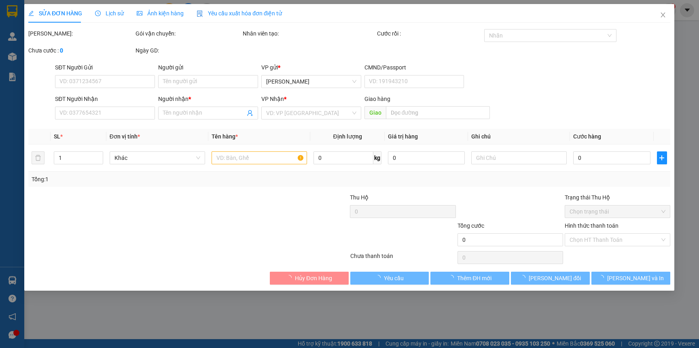
type input "0369270658"
type input "NIKITA"
type input "0783940646"
type input "GALIA"
type input "40.000"
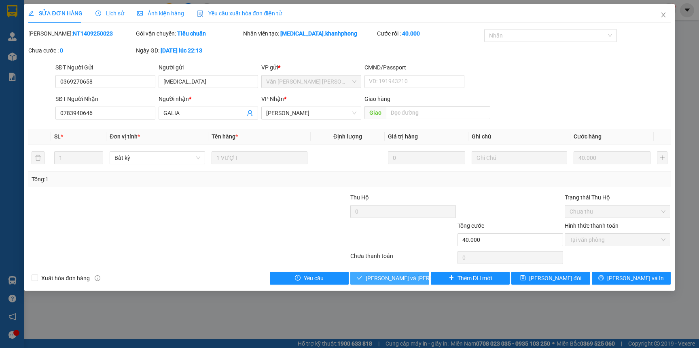
click at [375, 277] on span "[PERSON_NAME] và Giao hàng" at bounding box center [419, 278] width 109 height 9
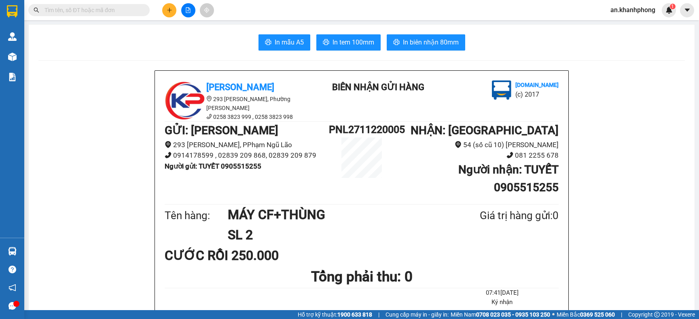
click at [88, 7] on input "text" at bounding box center [91, 10] width 95 height 9
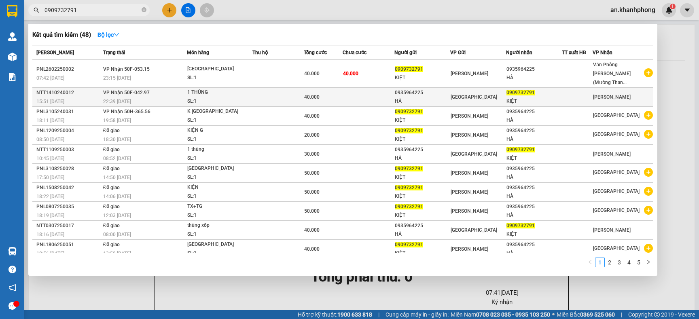
type input "0909732791"
click at [470, 94] on span "[GEOGRAPHIC_DATA]" at bounding box center [473, 97] width 46 height 6
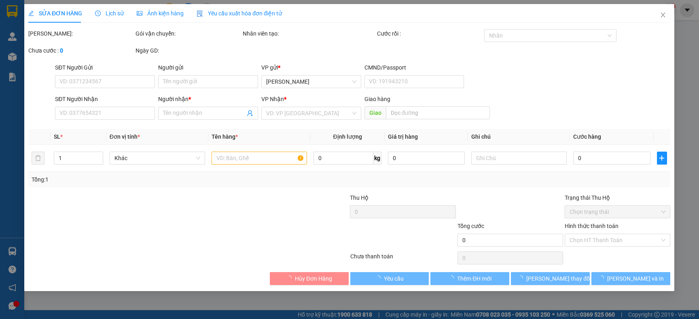
type input "0935964225"
type input "HÀ"
type input "0909732791"
type input "KIỆT"
type input "40.000"
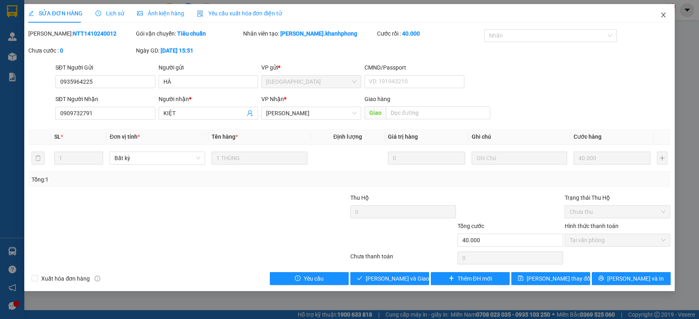
click at [661, 20] on span "Close" at bounding box center [663, 15] width 23 height 23
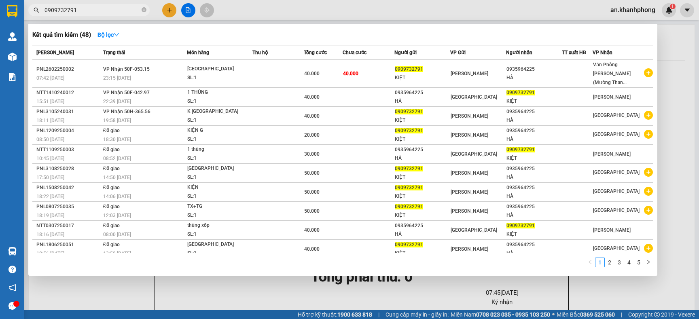
click at [123, 5] on span "0909732791" at bounding box center [88, 10] width 121 height 12
click at [116, 13] on input "0909732791" at bounding box center [91, 10] width 95 height 9
click at [144, 10] on icon "close-circle" at bounding box center [143, 9] width 5 height 5
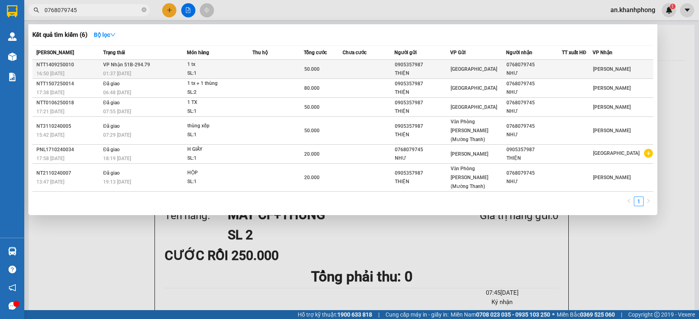
type input "0768079745"
click at [360, 68] on td at bounding box center [367, 69] width 51 height 19
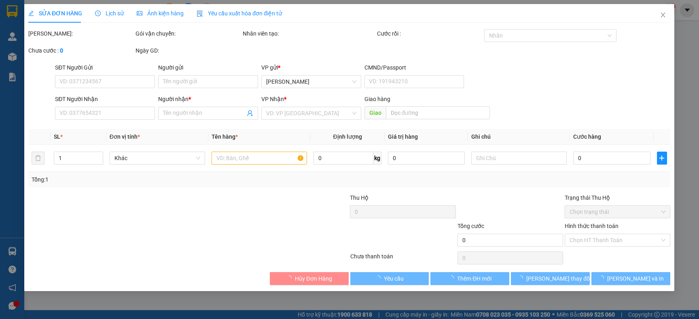
type input "0905357987"
type input "THIỆN"
type input "0768079745"
type input "NHƯ"
type input "50.000"
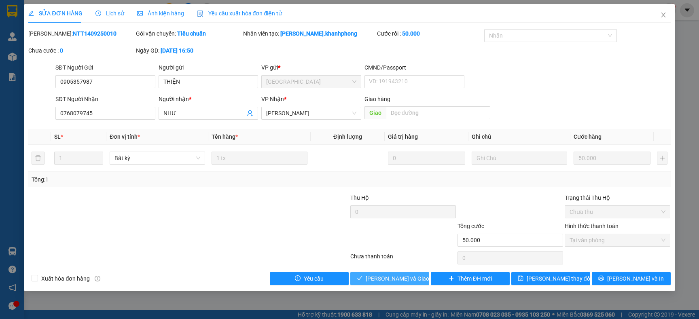
click at [381, 275] on span "[PERSON_NAME] và Giao hàng" at bounding box center [404, 278] width 78 height 9
